Goal: Task Accomplishment & Management: Use online tool/utility

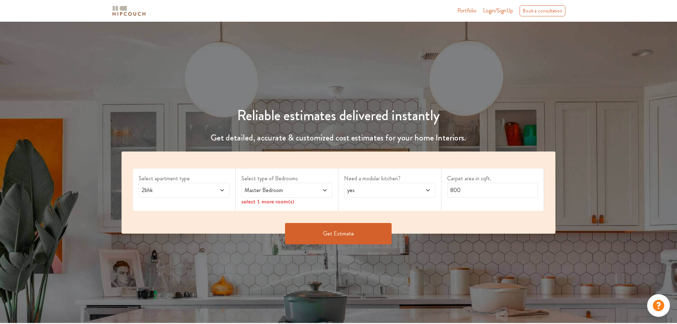
click at [327, 190] on icon at bounding box center [325, 190] width 6 height 6
click at [325, 190] on icon at bounding box center [325, 190] width 4 height 2
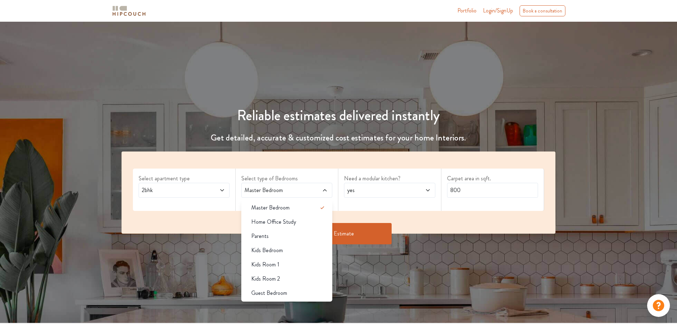
click at [272, 224] on span "Home Office Study" at bounding box center [273, 221] width 45 height 9
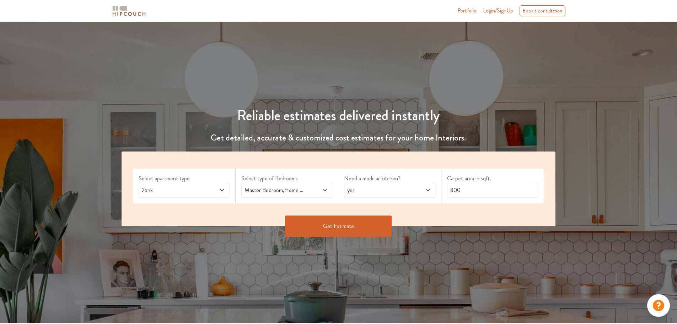
click at [324, 189] on icon at bounding box center [325, 190] width 6 height 6
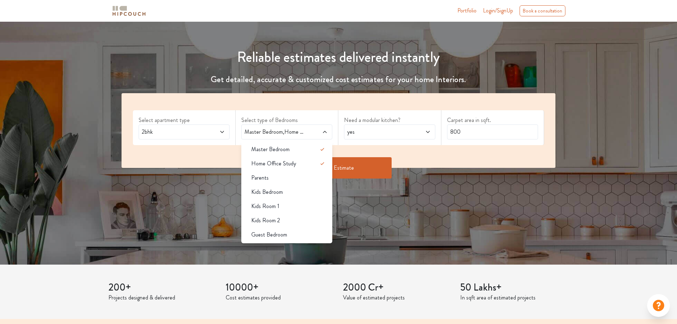
scroll to position [71, 0]
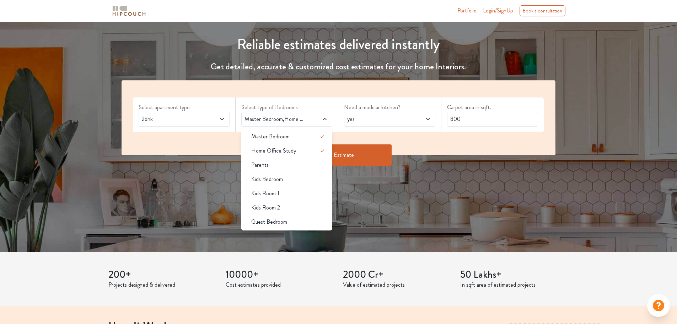
click at [274, 152] on span "Home Office Study" at bounding box center [273, 150] width 45 height 9
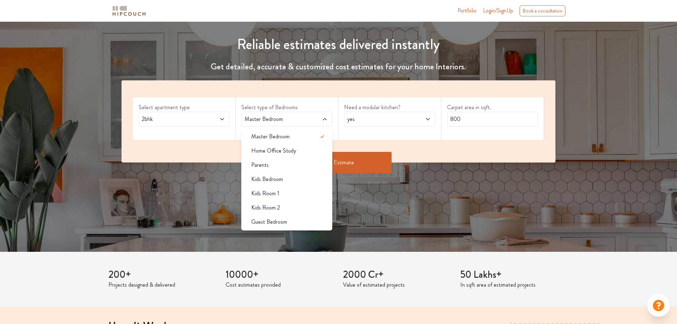
click at [271, 153] on span "Home Office Study" at bounding box center [273, 150] width 45 height 9
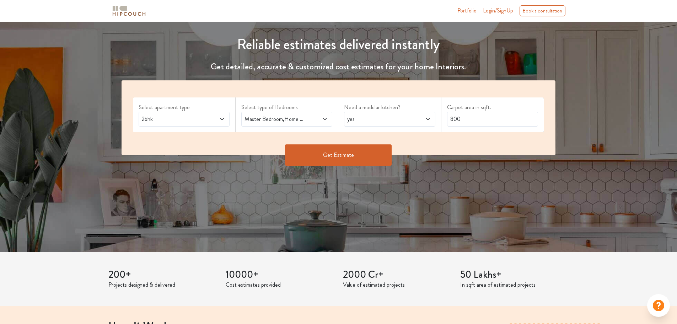
click at [377, 118] on span "yes" at bounding box center [378, 119] width 64 height 9
click at [363, 140] on div "yes" at bounding box center [391, 136] width 87 height 9
click at [473, 133] on div "Select apartment type 2bhk Select type of Bedrooms Master Bedroom,Home Office S…" at bounding box center [339, 117] width 434 height 75
click at [454, 119] on input "800" at bounding box center [492, 119] width 91 height 15
drag, startPoint x: 462, startPoint y: 118, endPoint x: 447, endPoint y: 118, distance: 15.3
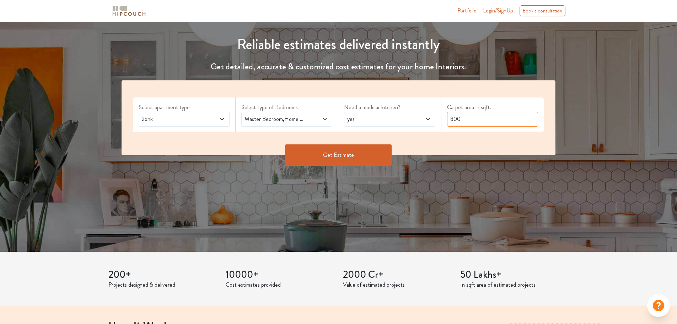
click at [447, 118] on input "800" at bounding box center [492, 119] width 91 height 15
type input "580"
click at [343, 153] on button "Get Estimate" at bounding box center [338, 154] width 107 height 21
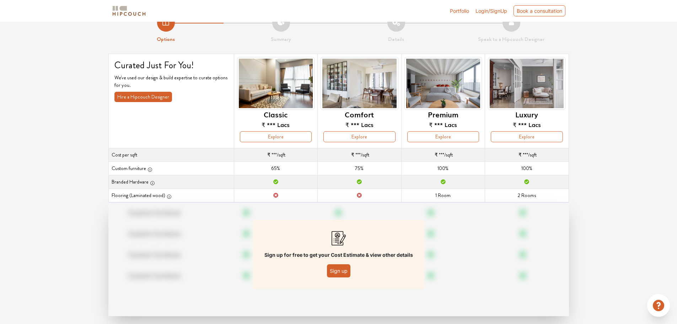
scroll to position [26, 0]
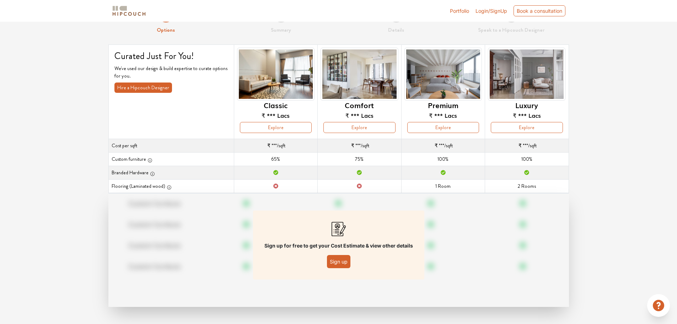
click at [344, 262] on button "Sign up" at bounding box center [338, 261] width 23 height 13
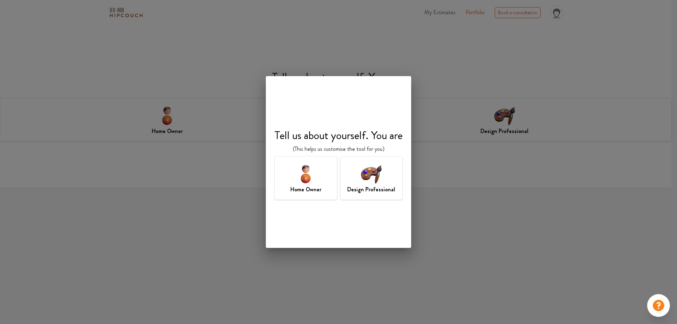
click at [307, 171] on img at bounding box center [305, 173] width 23 height 23
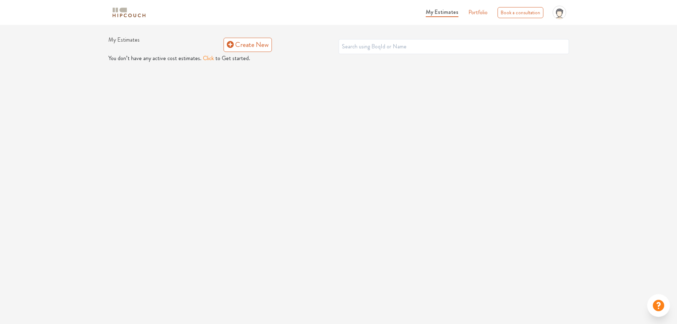
click at [205, 59] on button "Click" at bounding box center [208, 58] width 11 height 9
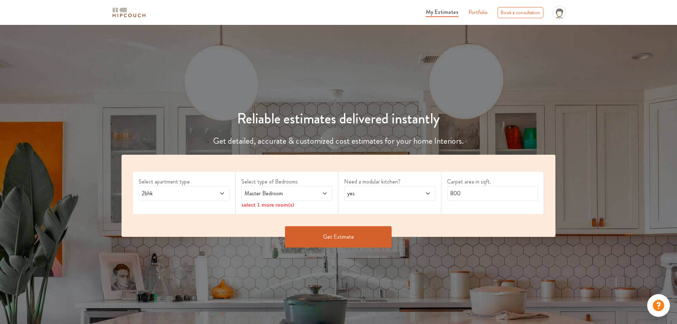
click at [308, 192] on span at bounding box center [317, 193] width 21 height 9
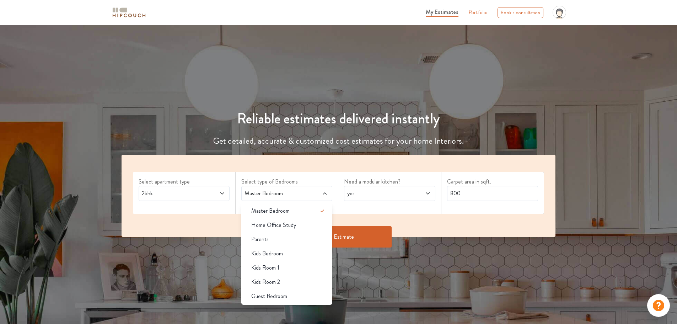
click at [285, 225] on span "Home Office Study" at bounding box center [273, 225] width 45 height 9
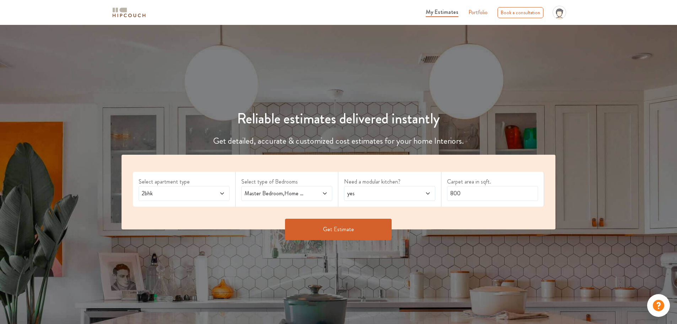
click at [416, 194] on span at bounding box center [419, 193] width 21 height 9
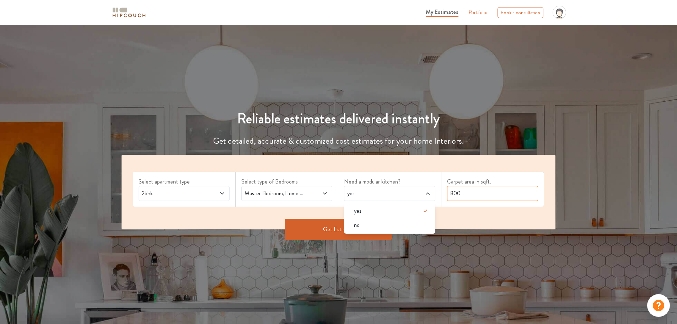
click at [469, 195] on input "800" at bounding box center [492, 193] width 91 height 15
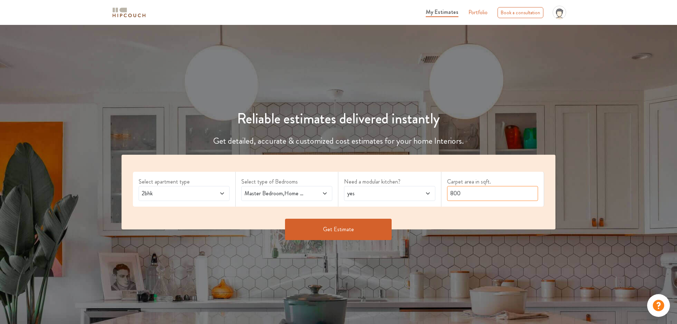
click at [469, 195] on input "800" at bounding box center [492, 193] width 91 height 15
type input "580"
click at [355, 228] on button "Get Estimate" at bounding box center [338, 229] width 107 height 21
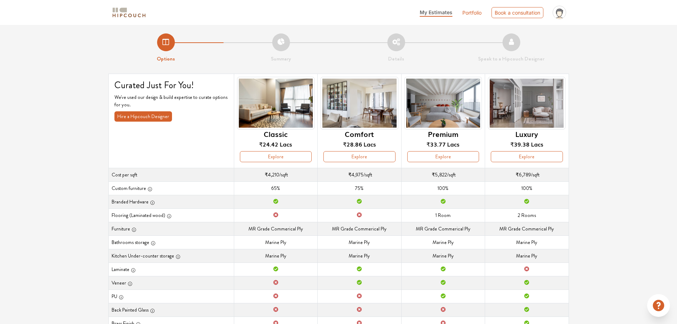
click at [278, 157] on button "Explore" at bounding box center [276, 156] width 72 height 11
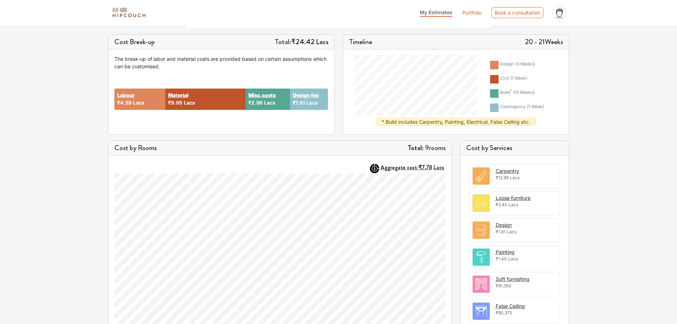
scroll to position [167, 0]
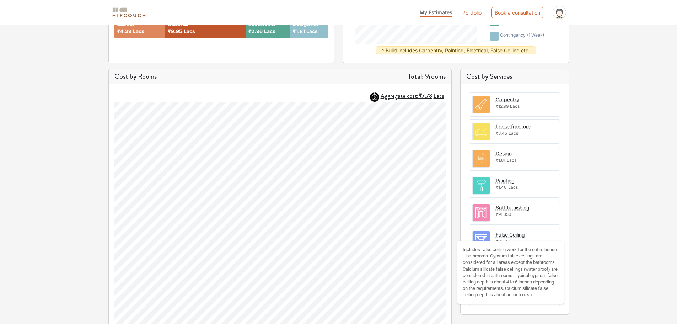
click at [512, 236] on div "False Ceiling" at bounding box center [510, 234] width 29 height 7
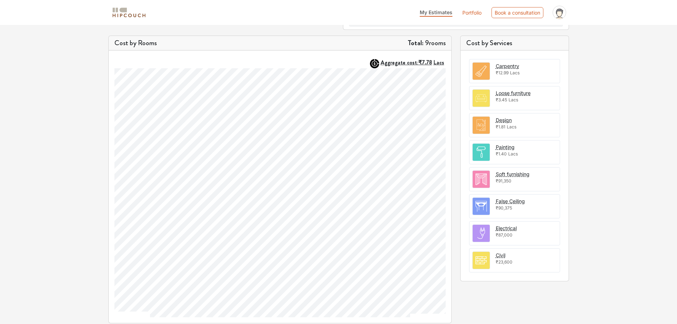
scroll to position [174, 0]
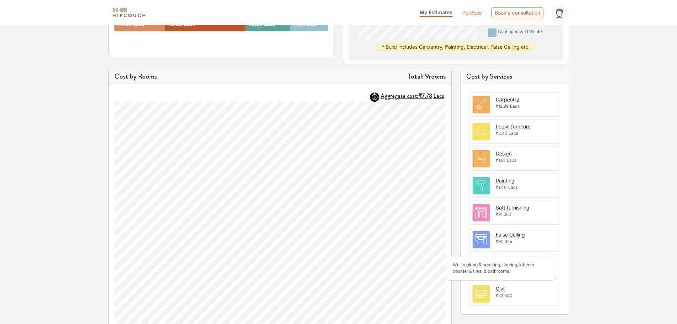
click at [497, 289] on div "Civil" at bounding box center [501, 288] width 10 height 7
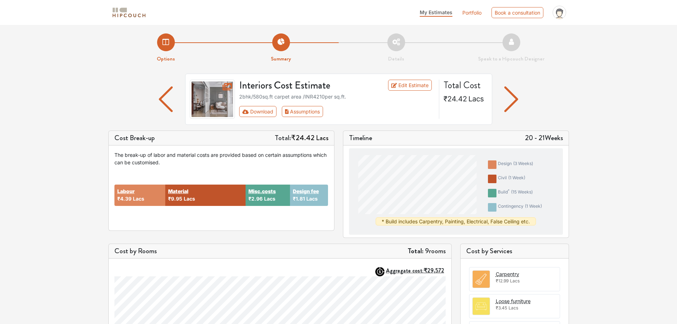
click at [300, 112] on button "Assumptions" at bounding box center [303, 111] width 42 height 11
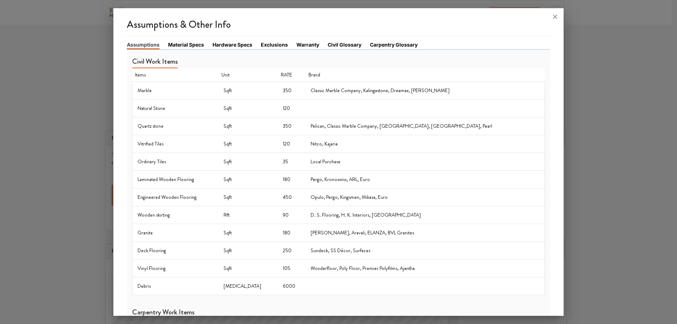
click at [185, 44] on link "Material Specs" at bounding box center [186, 44] width 36 height 7
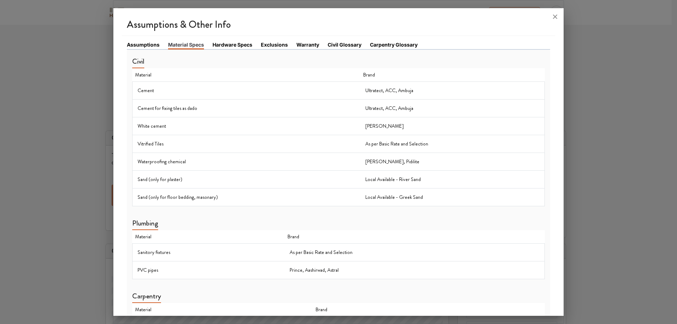
click at [230, 45] on link "Hardware Specs" at bounding box center [232, 44] width 40 height 7
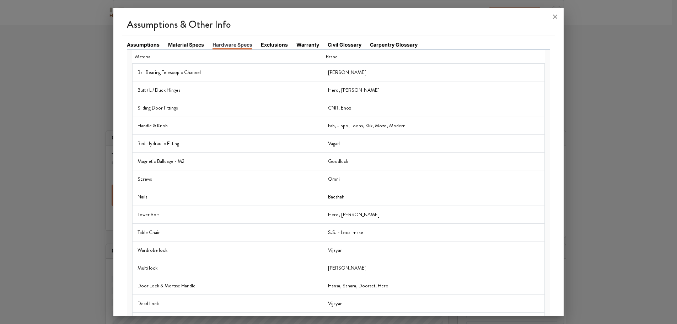
click at [144, 44] on link "Assumptions" at bounding box center [143, 44] width 33 height 7
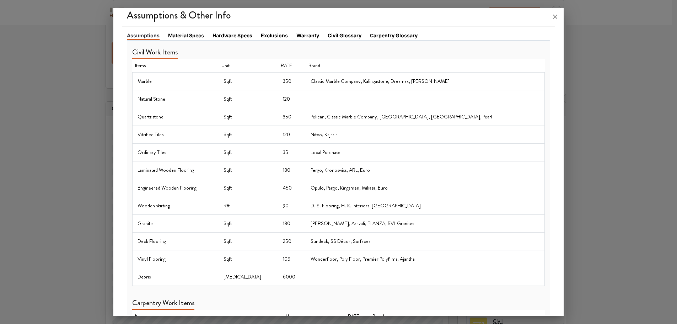
scroll to position [0, 0]
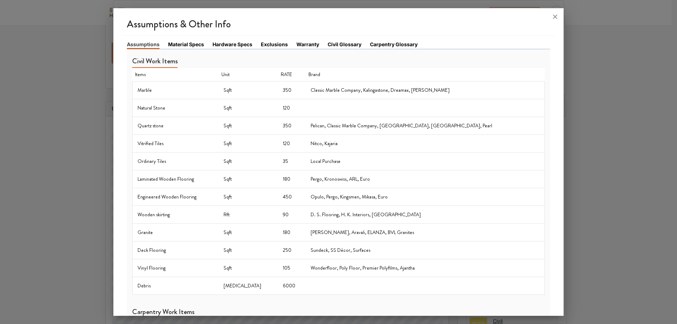
click at [555, 16] on icon at bounding box center [555, 17] width 4 height 4
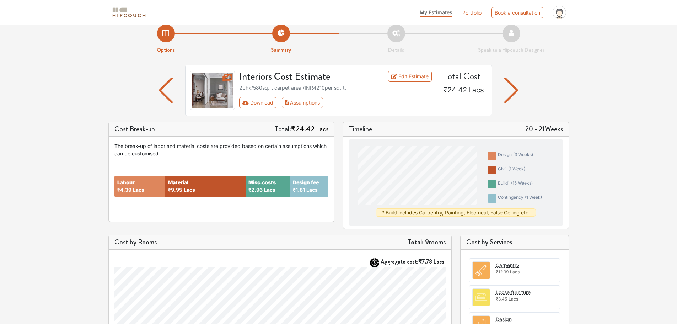
scroll to position [0, 0]
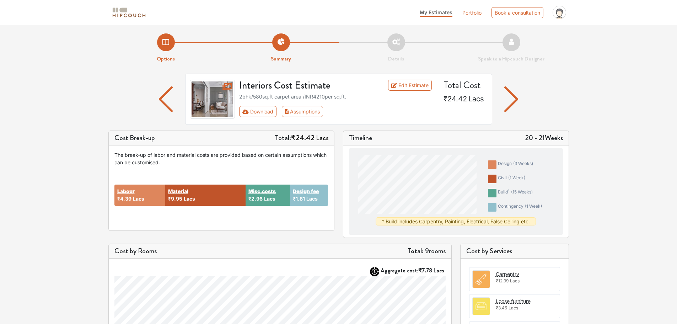
click at [419, 85] on link "Edit Estimate" at bounding box center [410, 85] width 44 height 11
